Goal: Task Accomplishment & Management: Use online tool/utility

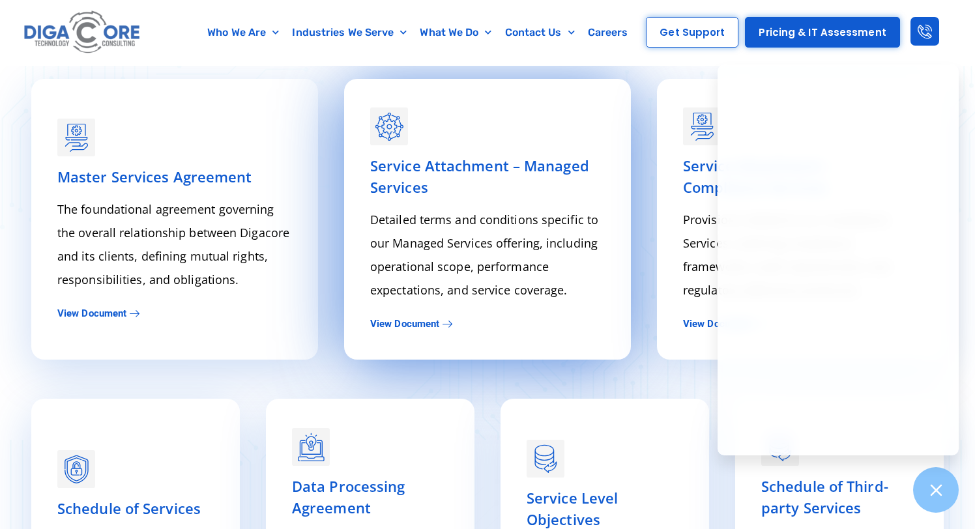
scroll to position [270, 0]
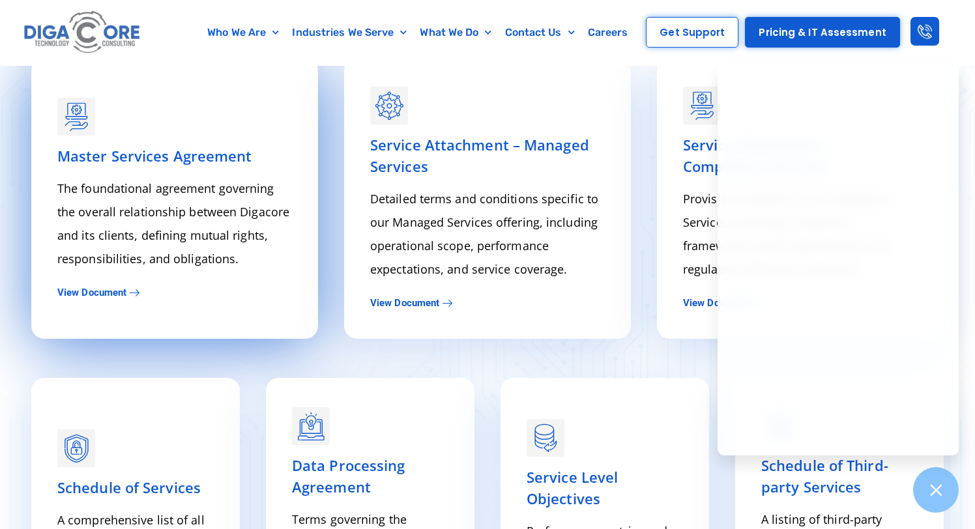
click at [102, 291] on span "View Document" at bounding box center [91, 293] width 69 height 10
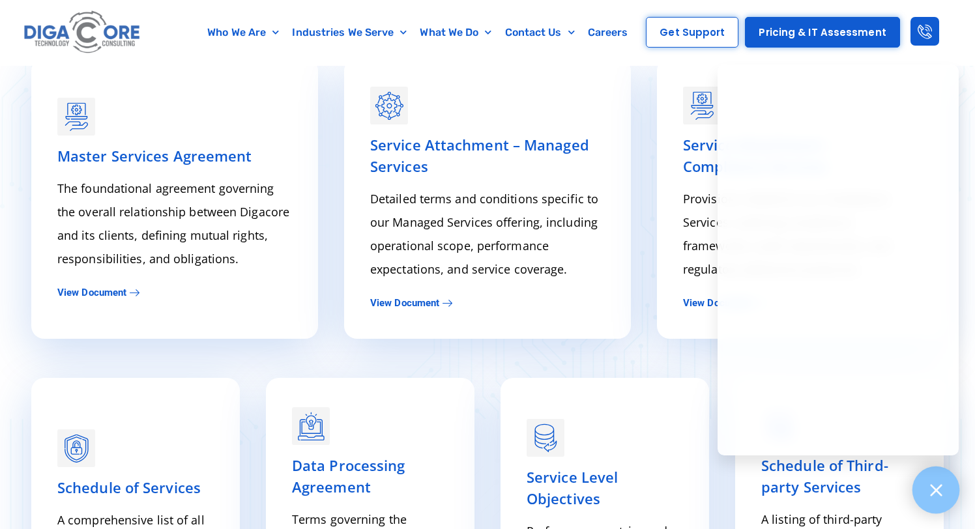
click at [935, 500] on div at bounding box center [936, 491] width 48 height 48
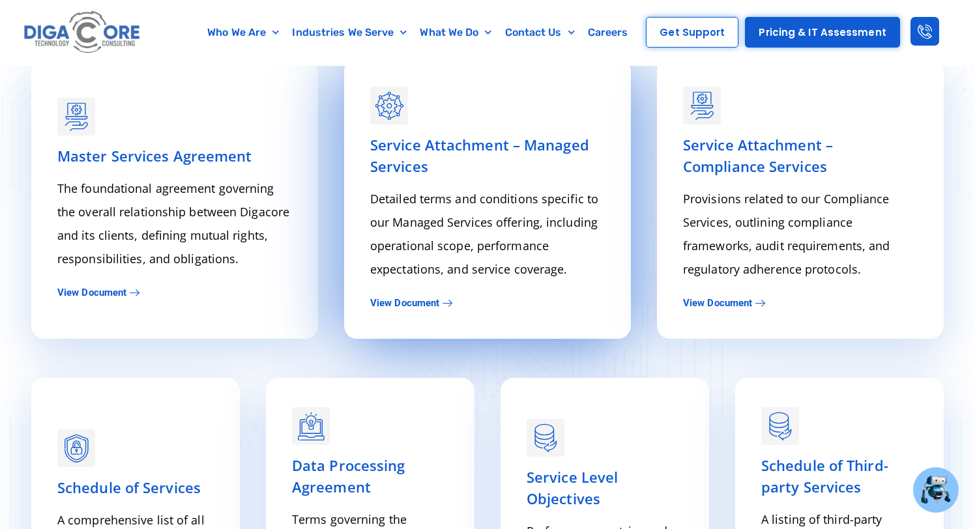
scroll to position [0, 0]
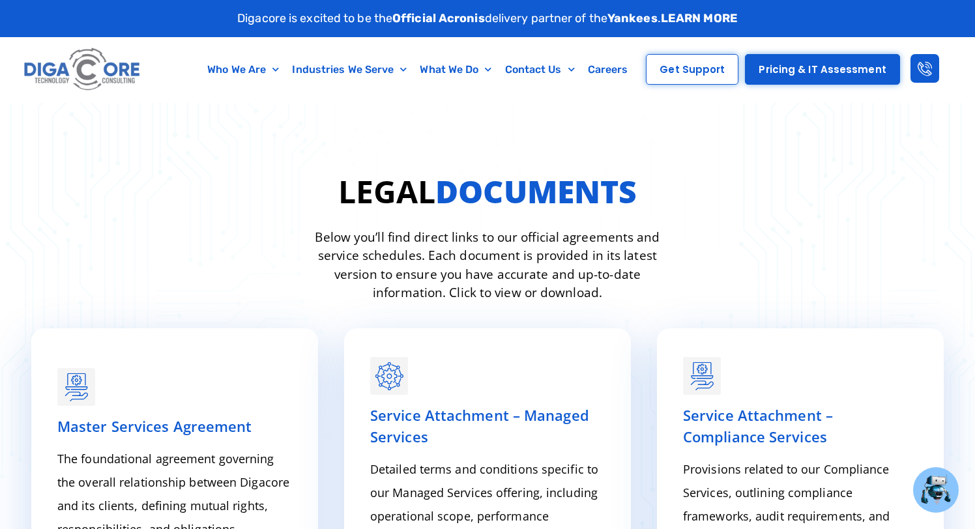
click at [72, 78] on img at bounding box center [82, 70] width 123 height 52
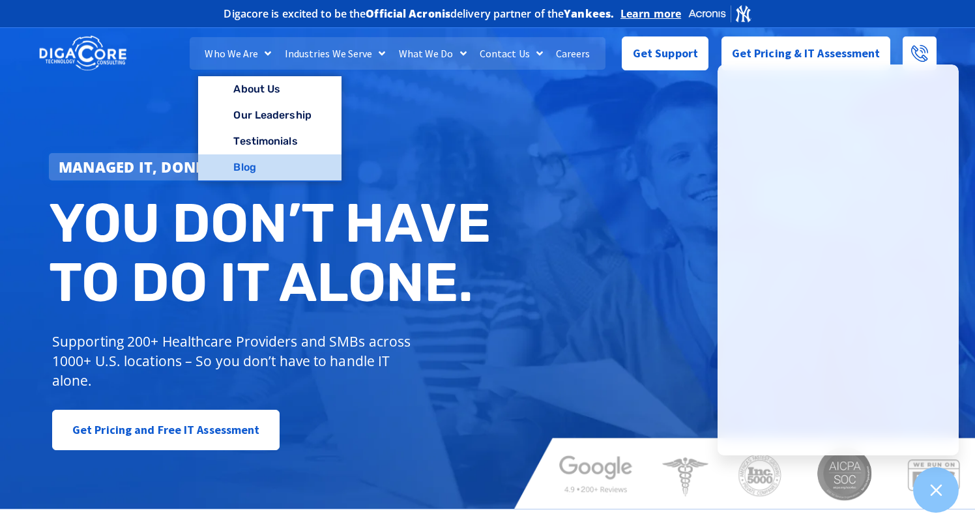
click at [253, 159] on link "Blog" at bounding box center [269, 167] width 143 height 26
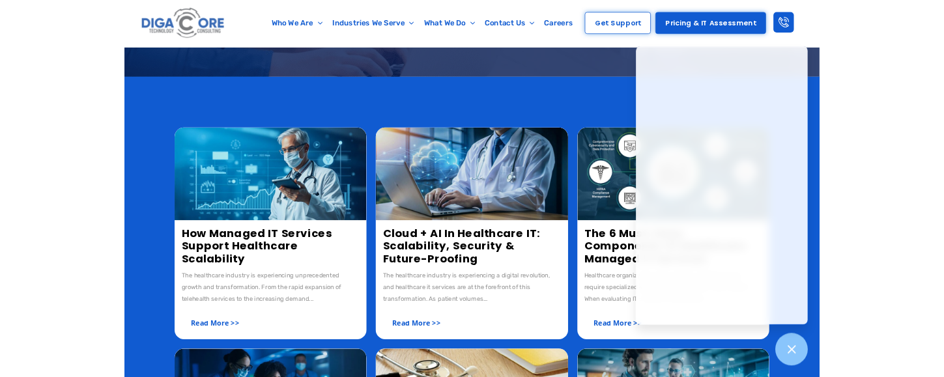
scroll to position [137, 0]
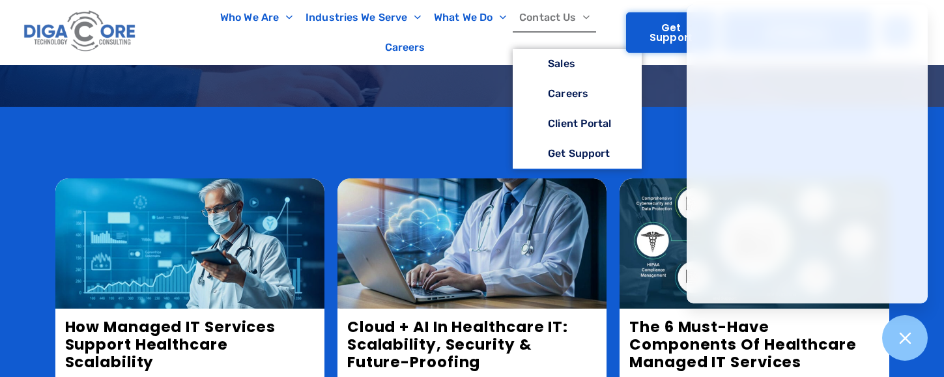
click at [659, 27] on span "Get Support" at bounding box center [671, 33] width 62 height 20
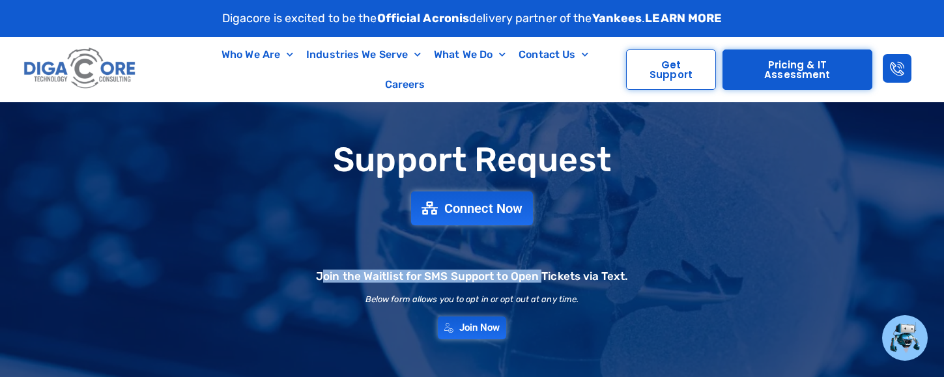
drag, startPoint x: 322, startPoint y: 277, endPoint x: 547, endPoint y: 276, distance: 225.5
click at [547, 276] on h2 "Join the Waitlist for SMS Support to Open Tickets via Text." at bounding box center [472, 276] width 312 height 11
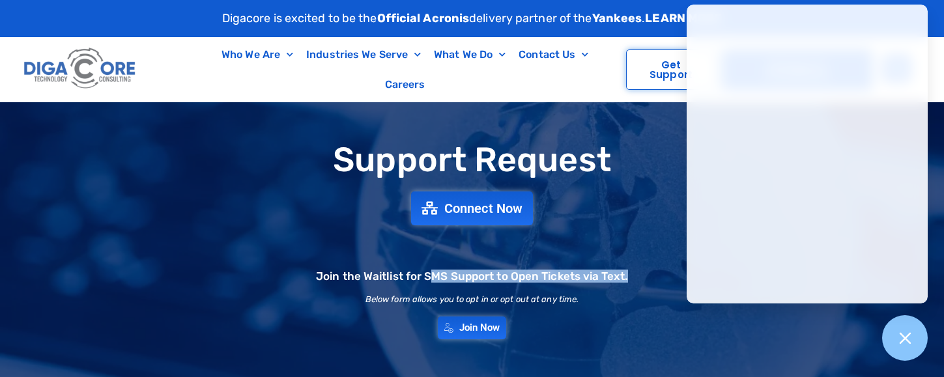
drag, startPoint x: 435, startPoint y: 273, endPoint x: 643, endPoint y: 273, distance: 207.9
click at [642, 273] on div "Support Request Connect Now Join the Waitlist for SMS Support to Open Tickets v…" at bounding box center [472, 240] width 912 height 211
click at [643, 273] on div "Support Request Connect Now Join the Waitlist for SMS Support to Open Tickets v…" at bounding box center [472, 240] width 912 height 211
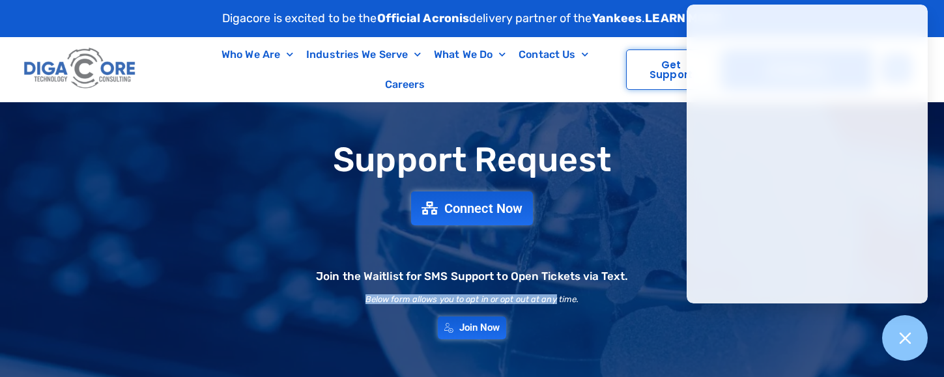
drag, startPoint x: 356, startPoint y: 301, endPoint x: 562, endPoint y: 301, distance: 205.3
click at [560, 301] on div "Support Request Connect Now Join the Waitlist for SMS Support to Open Tickets v…" at bounding box center [472, 240] width 912 height 211
click at [562, 301] on h2 "Below form allows you to opt in or opt out at any time." at bounding box center [473, 299] width 214 height 8
